Goal: Use online tool/utility: Utilize a website feature to perform a specific function

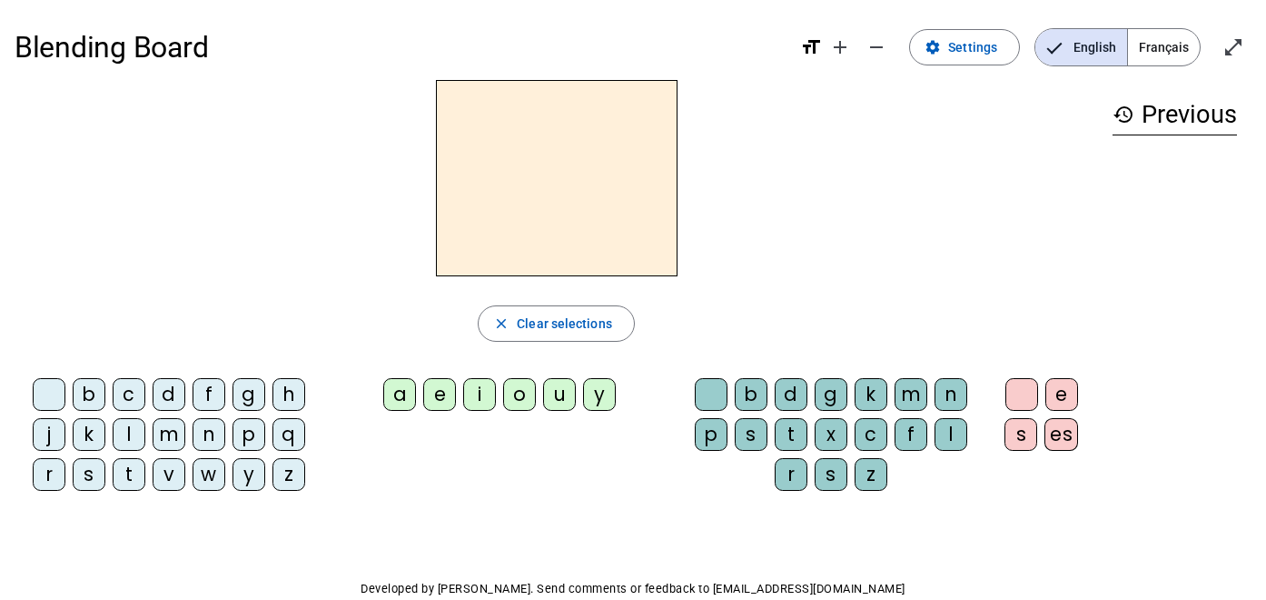
click at [125, 404] on div "c" at bounding box center [129, 394] width 33 height 33
click at [402, 402] on div "a" at bounding box center [399, 394] width 33 height 33
click at [797, 432] on div "t" at bounding box center [791, 434] width 33 height 33
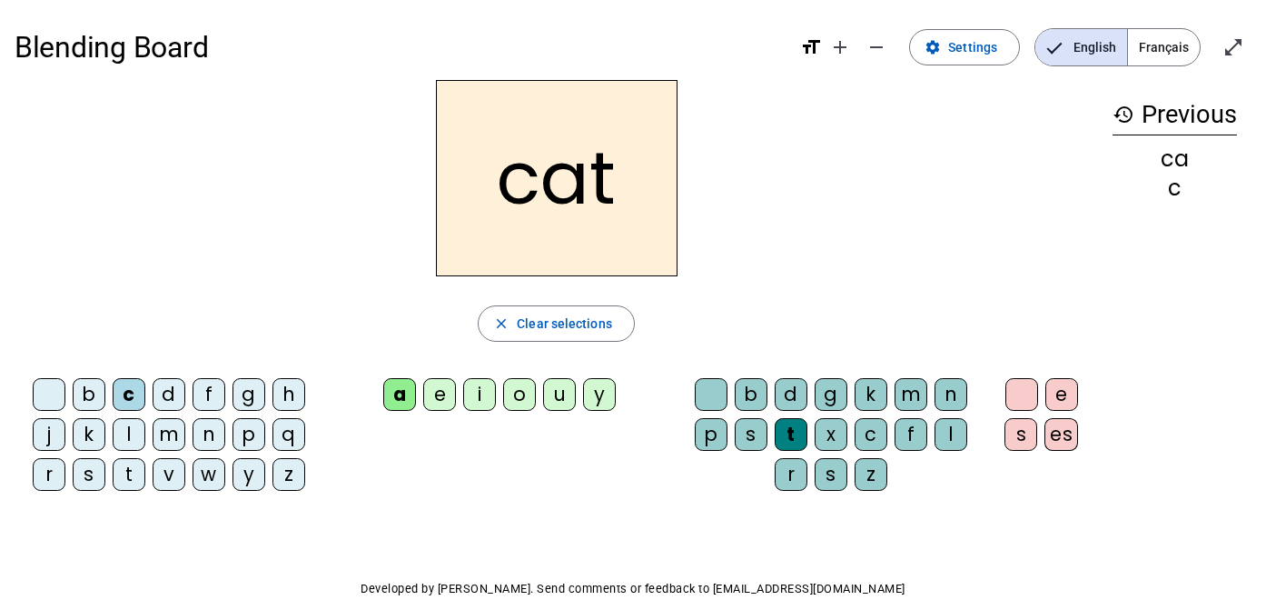
click at [1164, 48] on span "Français" at bounding box center [1164, 47] width 72 height 36
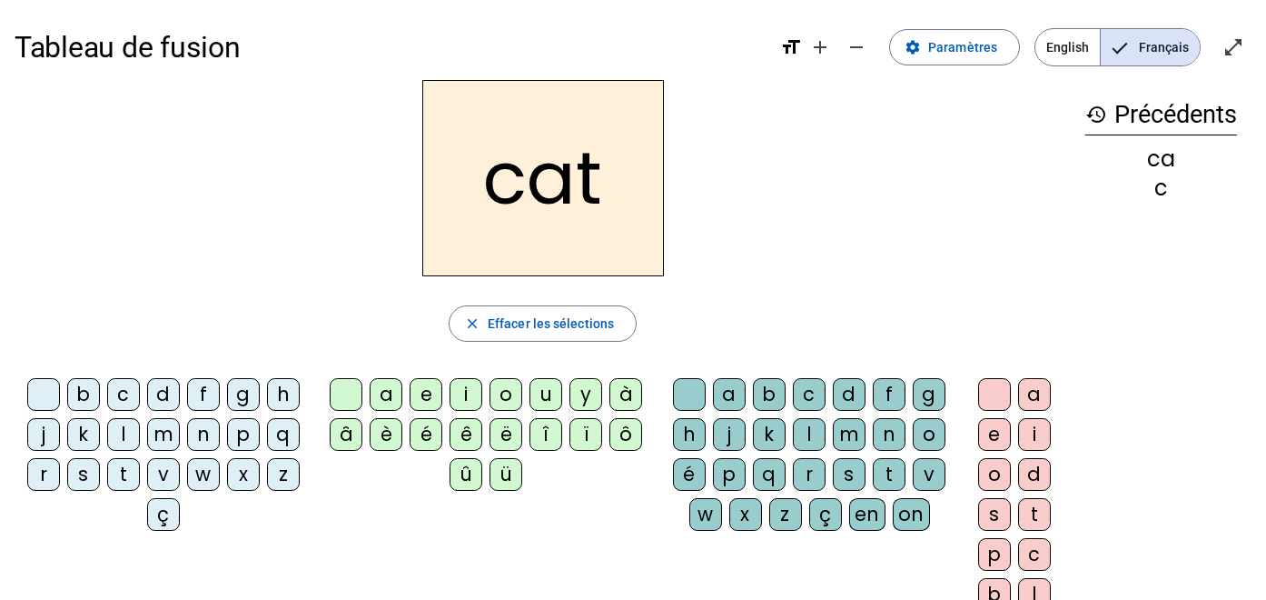
click at [751, 273] on div "cat" at bounding box center [543, 178] width 1056 height 196
click at [603, 174] on h2 "cat" at bounding box center [543, 178] width 242 height 196
click at [545, 321] on span "Effacer les sélections" at bounding box center [551, 323] width 126 height 22
click at [164, 395] on div "d" at bounding box center [163, 394] width 33 height 33
click at [465, 439] on div "ê" at bounding box center [466, 434] width 33 height 33
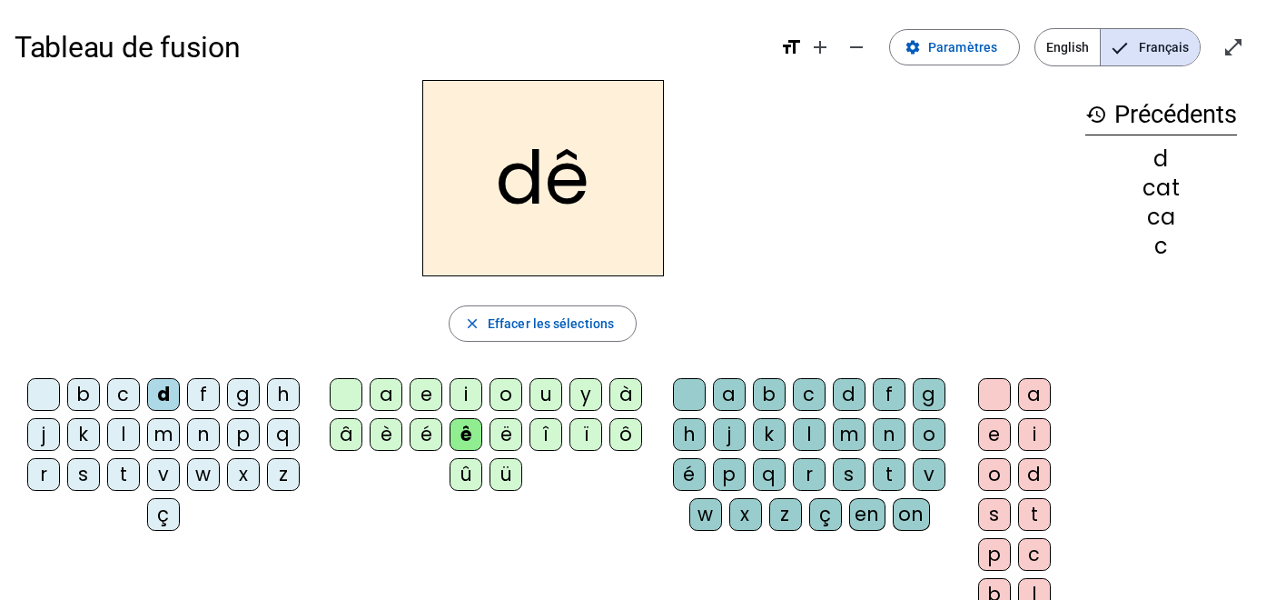
click at [808, 472] on div "r" at bounding box center [809, 474] width 33 height 33
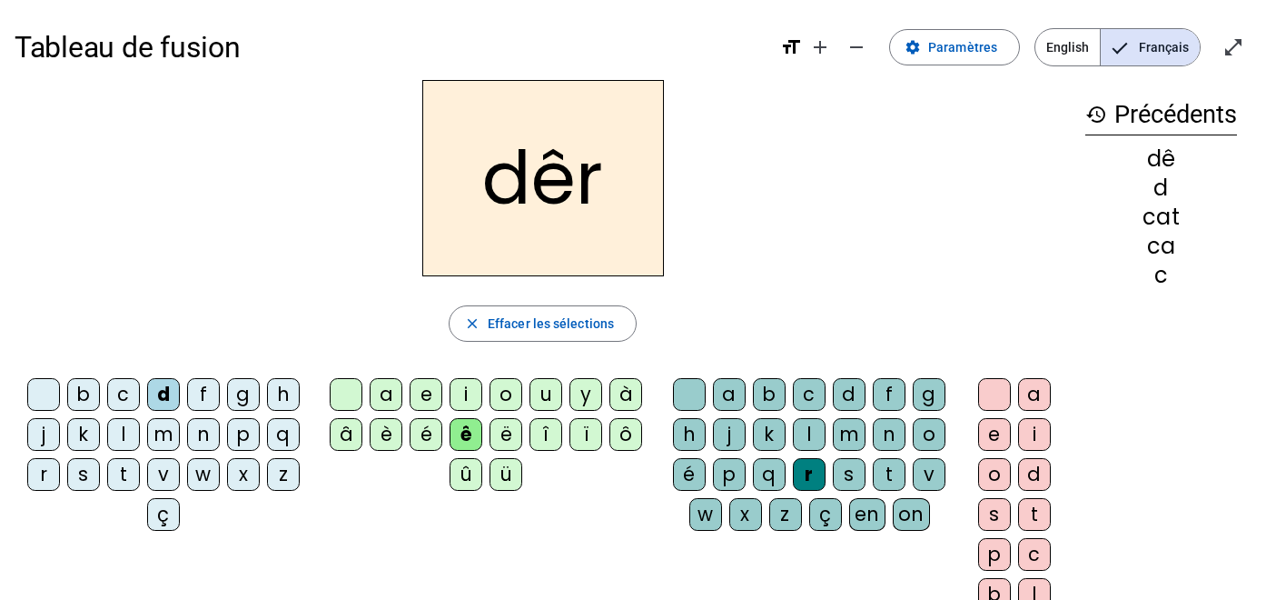
click at [418, 394] on div "e" at bounding box center [426, 394] width 33 height 33
click at [993, 435] on div "e" at bounding box center [994, 434] width 33 height 33
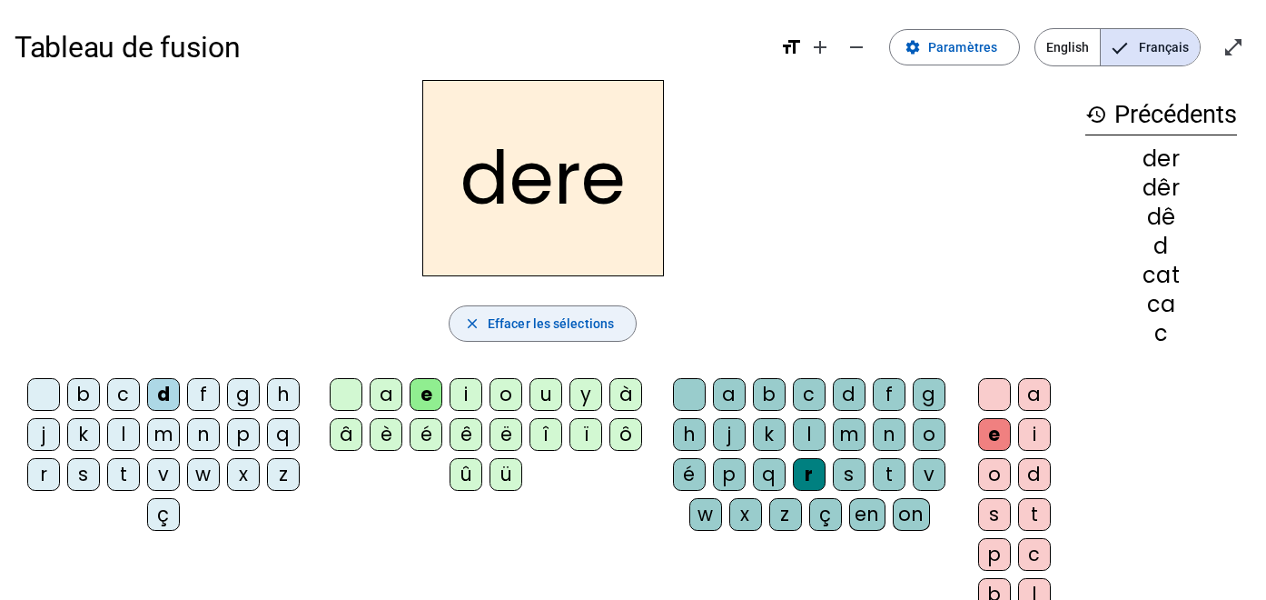
click at [569, 326] on span "Effacer les sélections" at bounding box center [551, 323] width 126 height 22
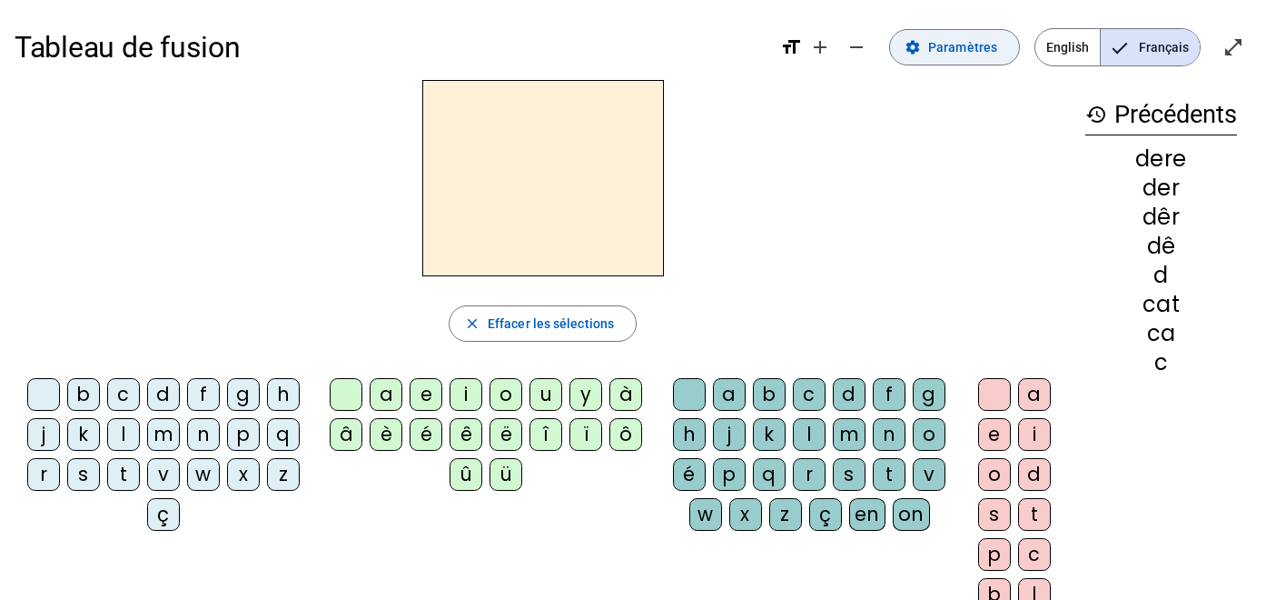
click at [965, 40] on span "Paramètres" at bounding box center [962, 47] width 69 height 22
